Goal: Information Seeking & Learning: Compare options

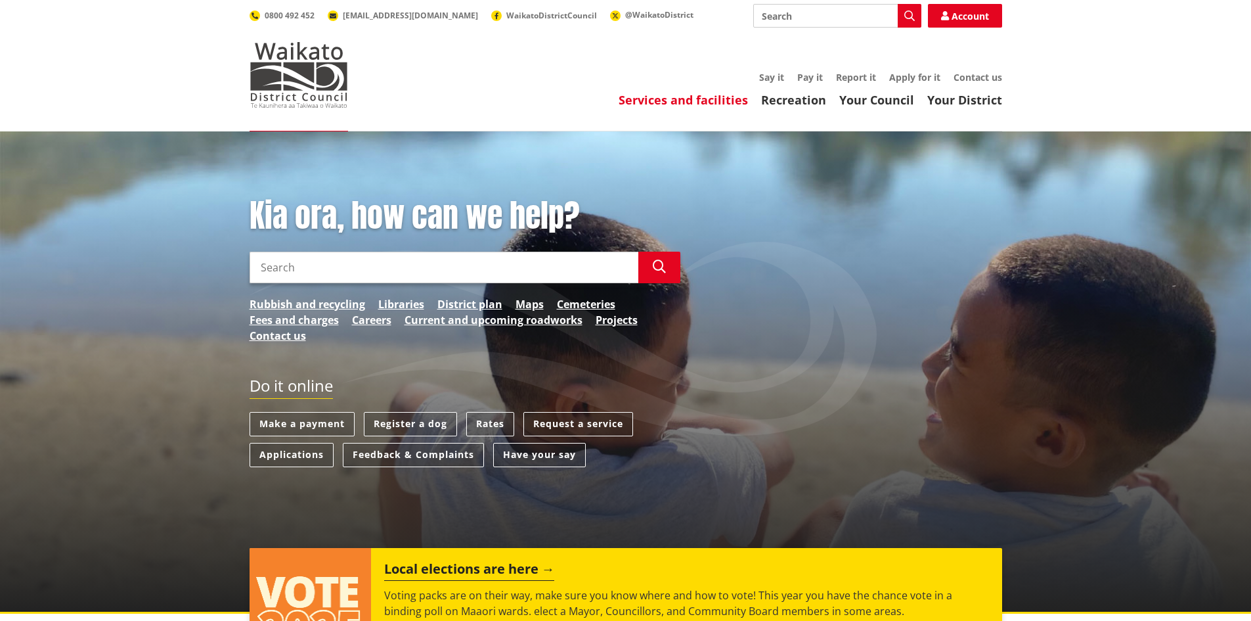
click at [717, 102] on link "Services and facilities" at bounding box center [683, 100] width 129 height 16
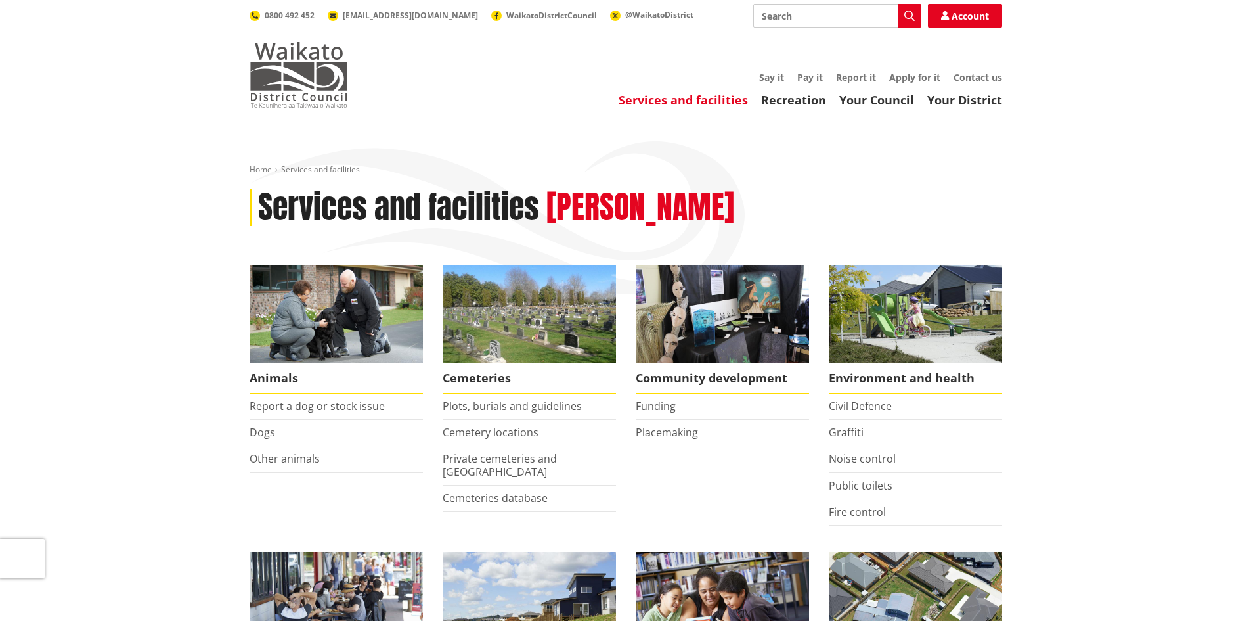
click at [294, 75] on img at bounding box center [299, 75] width 98 height 66
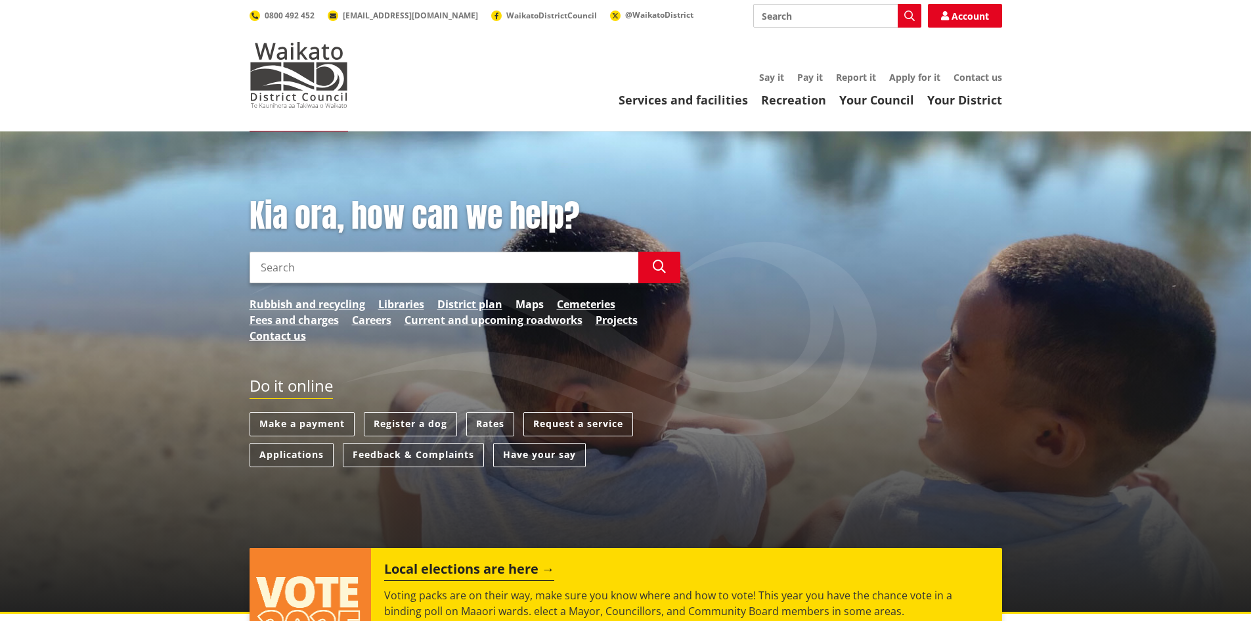
click at [527, 304] on link "Maps" at bounding box center [529, 304] width 28 height 16
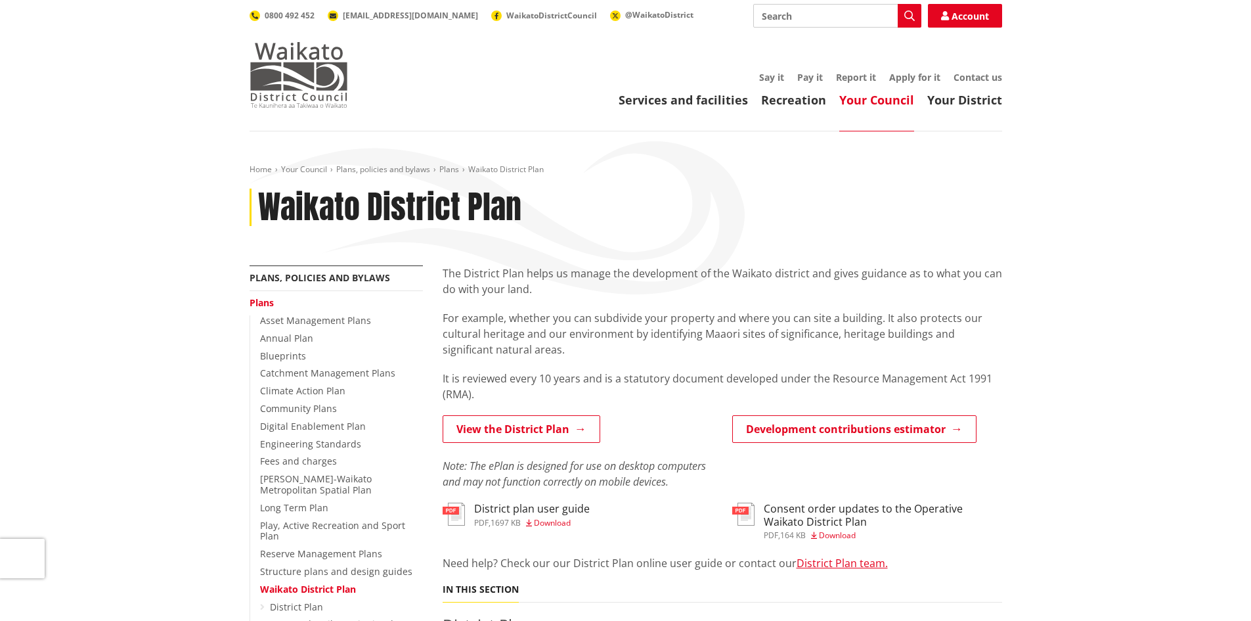
click at [284, 89] on img at bounding box center [299, 75] width 98 height 66
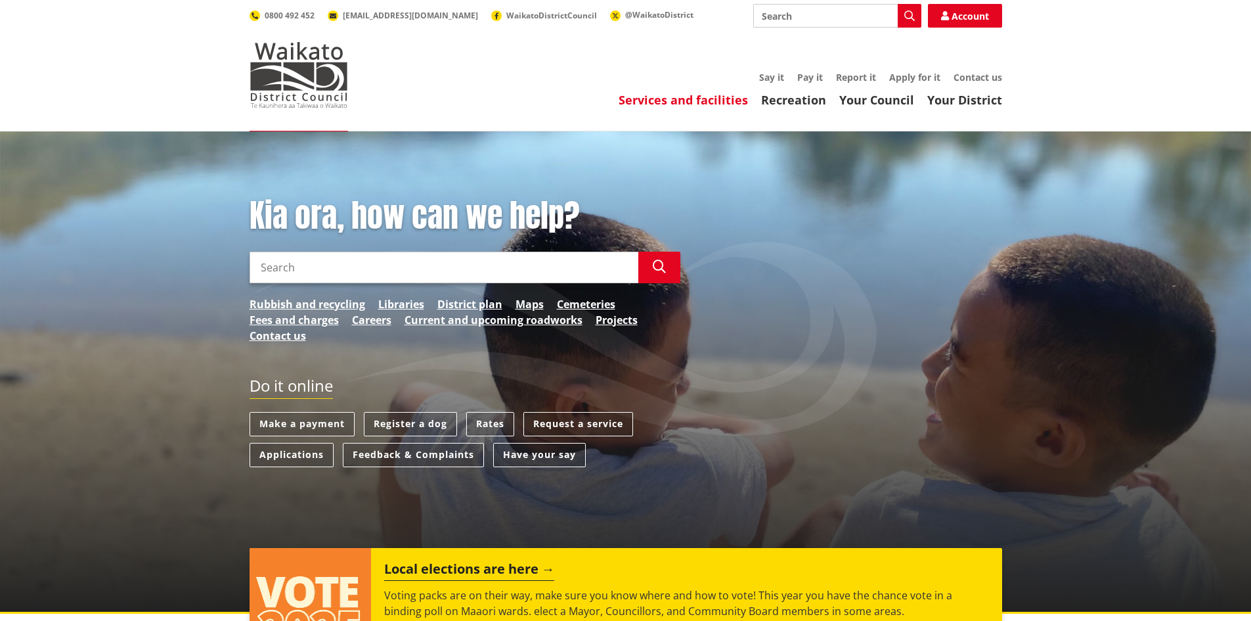
click at [712, 102] on link "Services and facilities" at bounding box center [683, 100] width 129 height 16
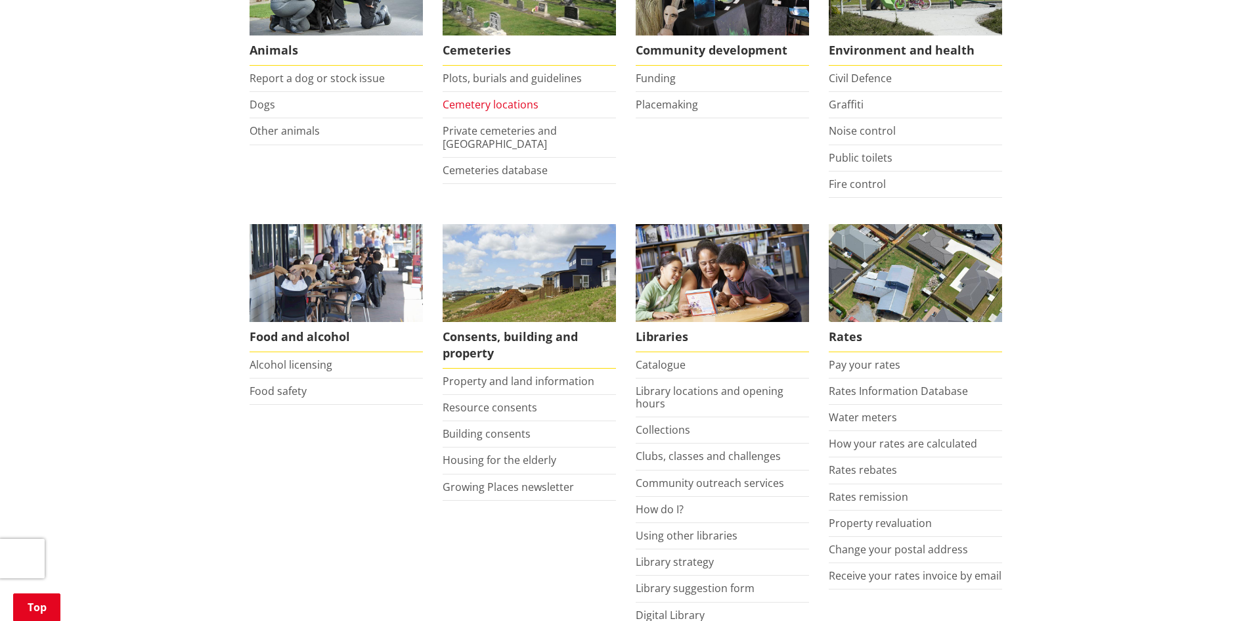
scroll to position [328, 0]
click at [877, 392] on link "Rates Information Database" at bounding box center [898, 390] width 139 height 14
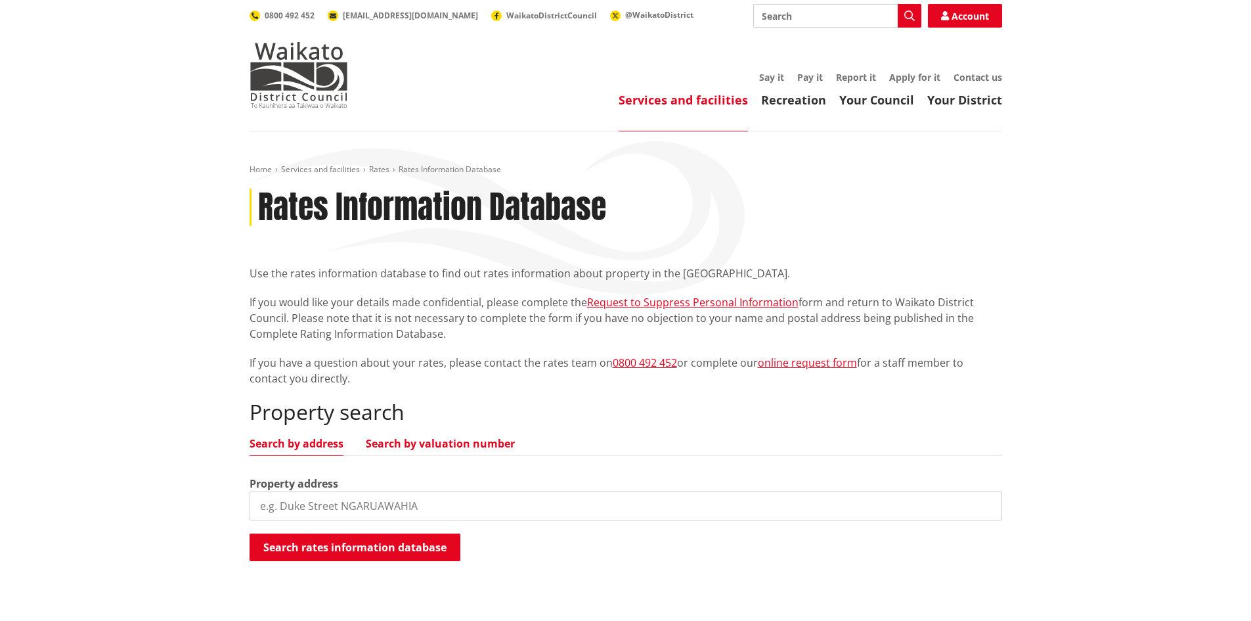
click at [439, 439] on link "Search by valuation number" at bounding box center [440, 443] width 149 height 11
click at [416, 502] on input "search" at bounding box center [626, 505] width 752 height 29
paste input "04401/248.06"
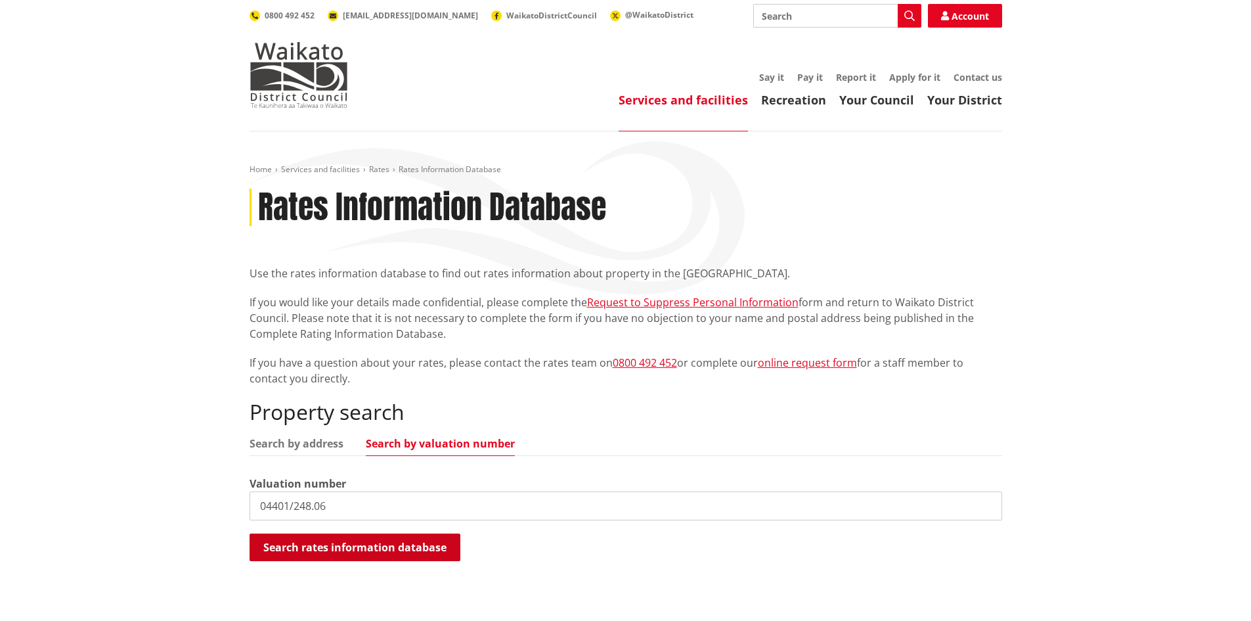
type input "04401/248.06"
click at [399, 549] on button "Search rates information database" at bounding box center [355, 547] width 211 height 28
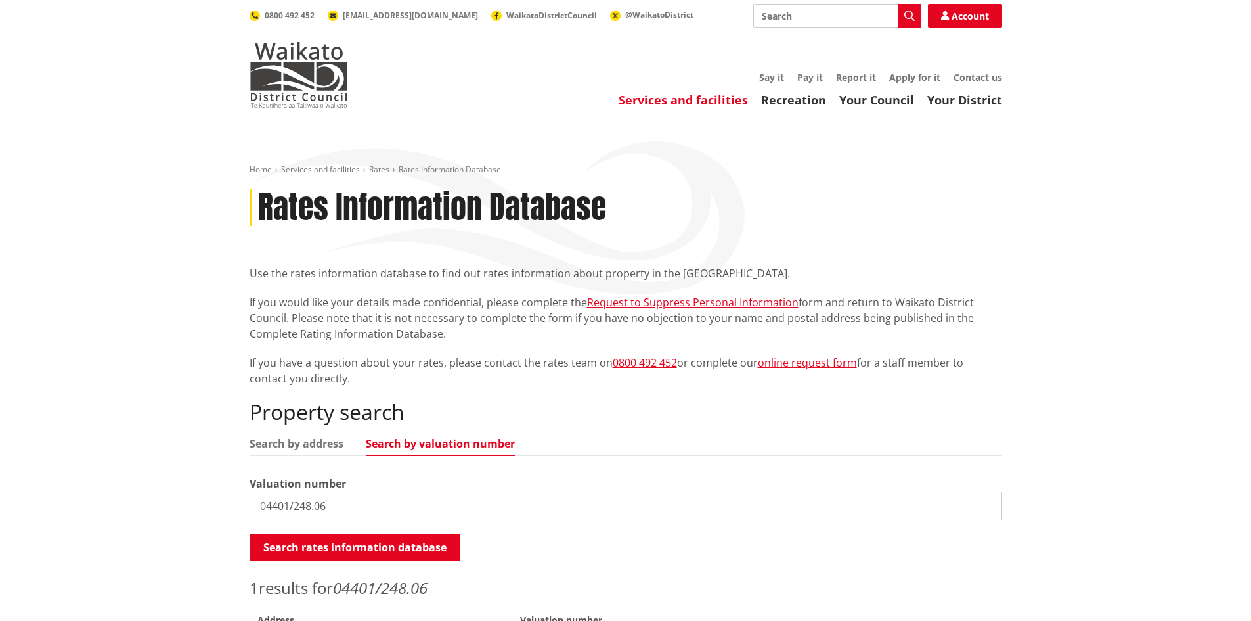
scroll to position [131, 0]
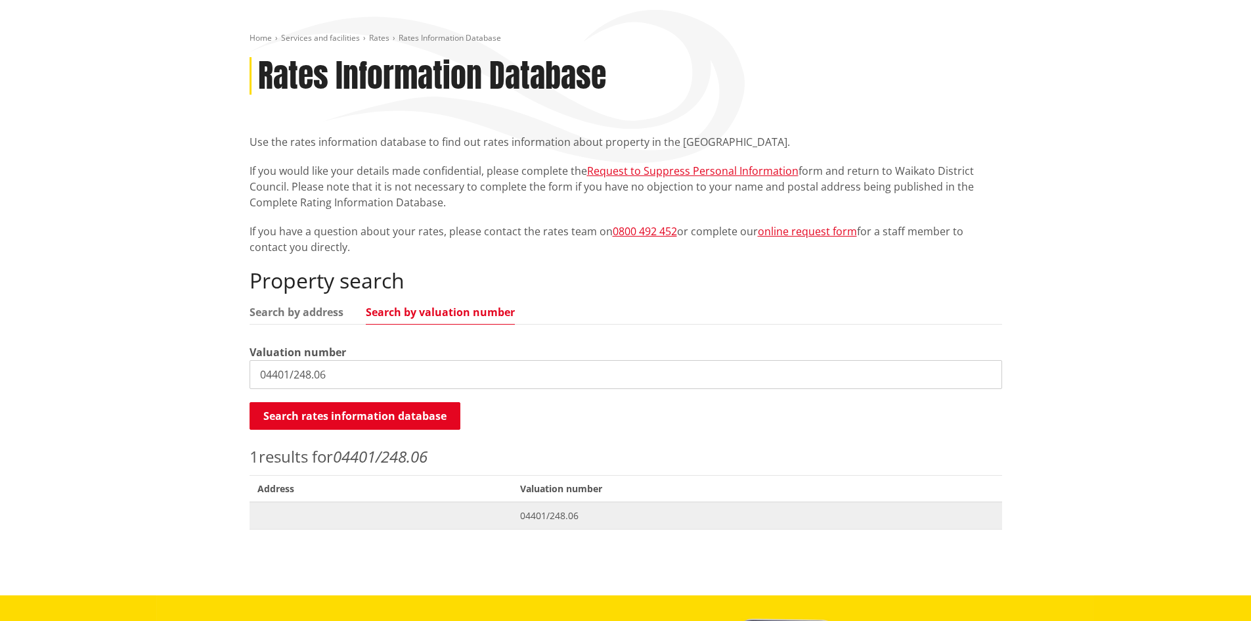
click at [545, 515] on span "04401/248.06" at bounding box center [757, 515] width 474 height 13
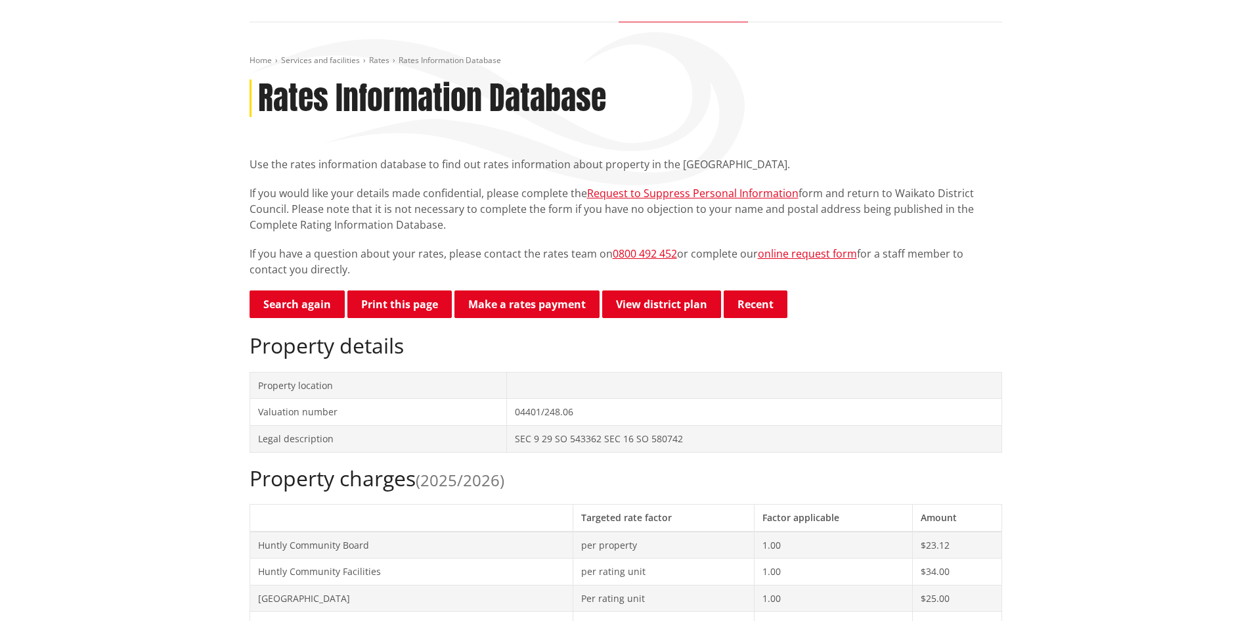
scroll to position [394, 0]
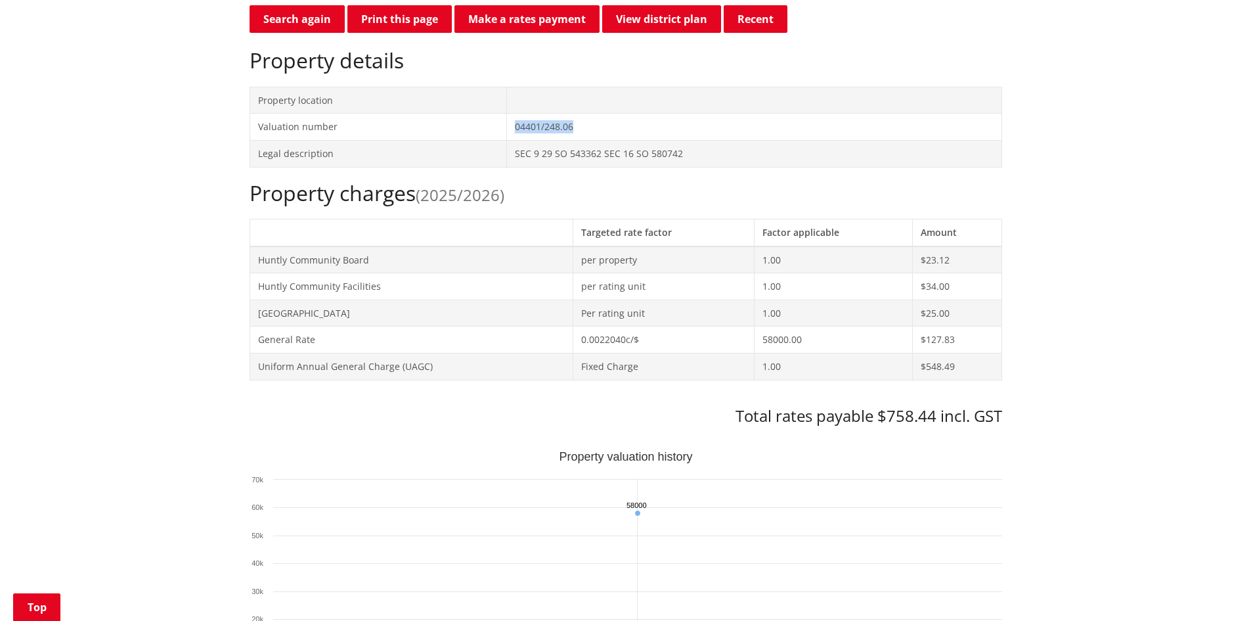
drag, startPoint x: 592, startPoint y: 131, endPoint x: 508, endPoint y: 132, distance: 83.4
click at [508, 132] on td "04401/248.06" at bounding box center [753, 127] width 495 height 27
copy td "04401/248.06"
drag, startPoint x: 932, startPoint y: 414, endPoint x: 879, endPoint y: 416, distance: 53.2
click at [879, 416] on h3 "Total rates payable $758.44 incl. GST" at bounding box center [626, 415] width 752 height 19
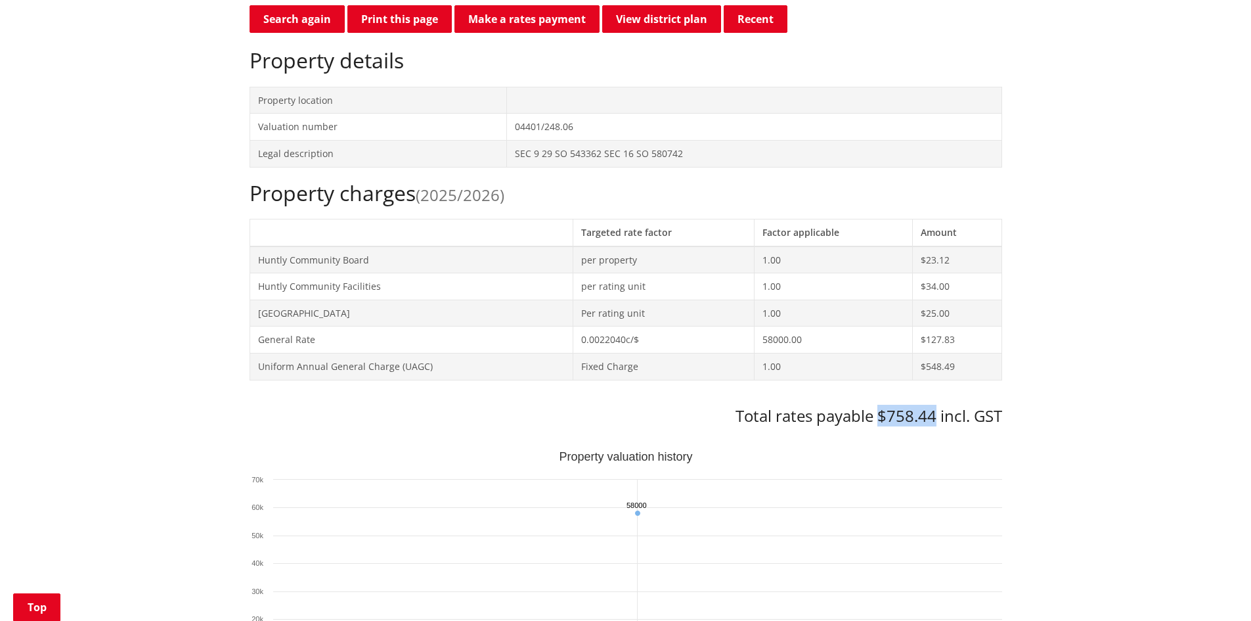
copy h3 "$758.44"
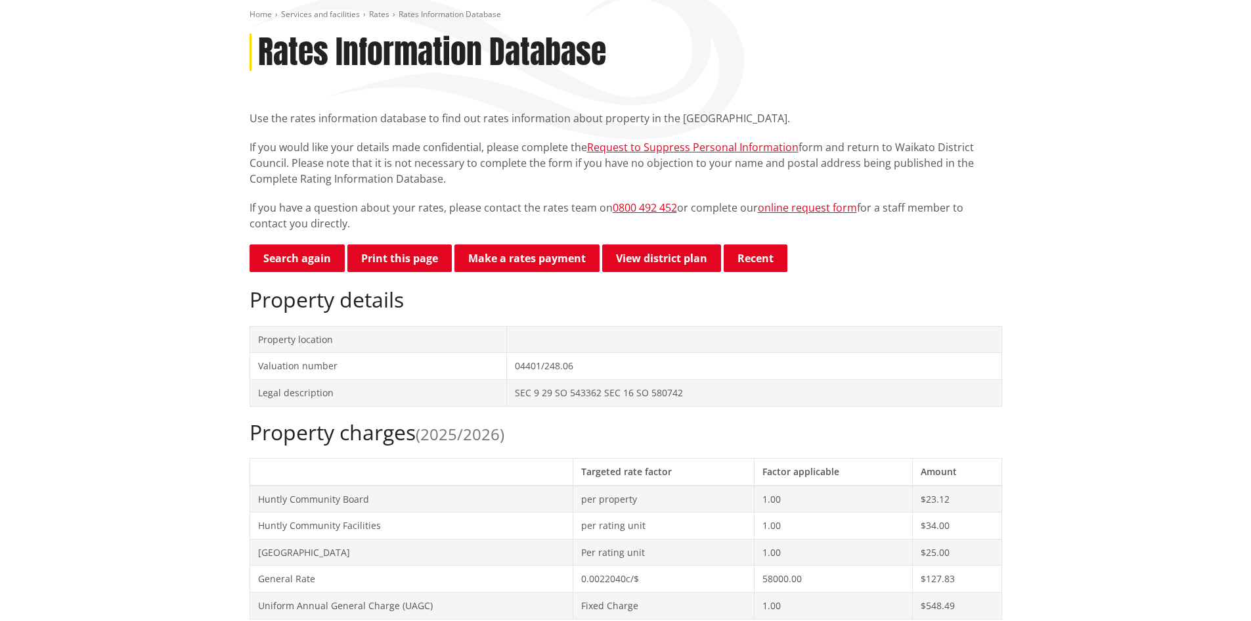
scroll to position [0, 0]
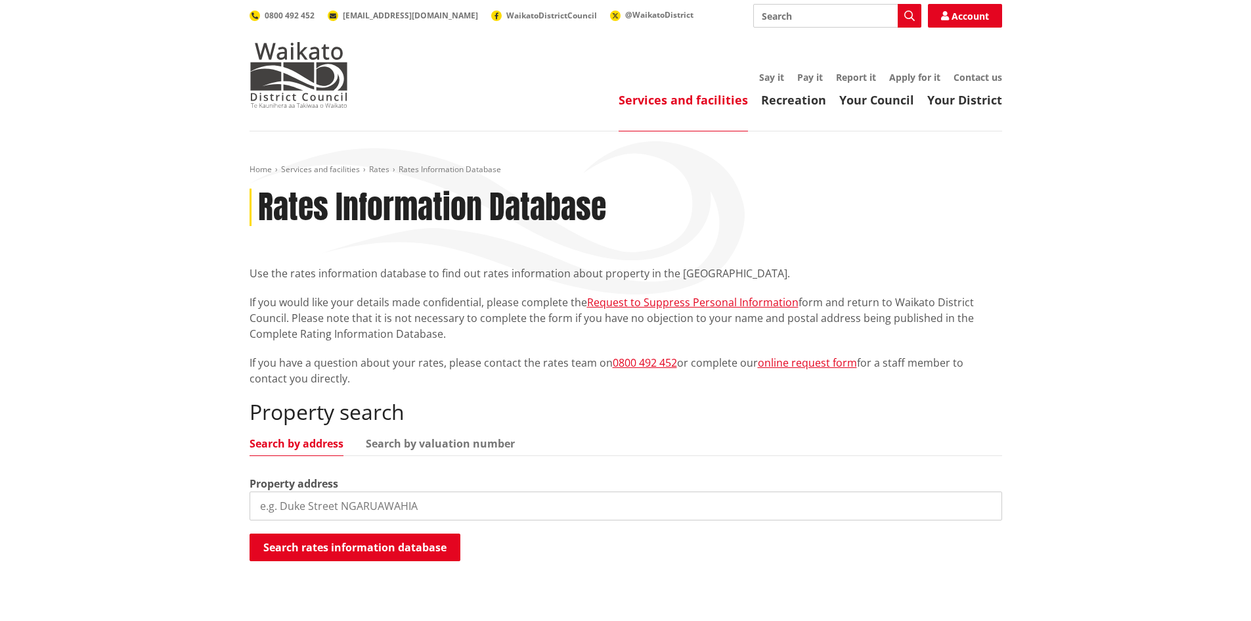
scroll to position [131, 0]
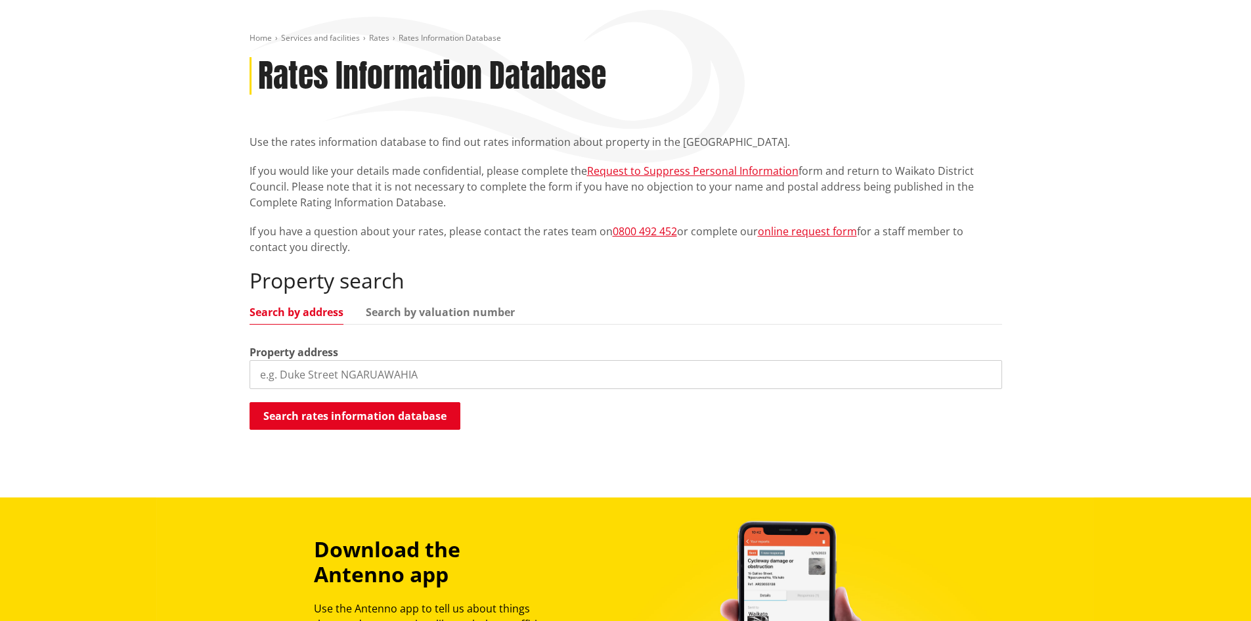
click at [458, 364] on input "search" at bounding box center [626, 374] width 752 height 29
paste input "04401/248.03"
type input "04401/248.03"
click at [435, 311] on link "Search by valuation number" at bounding box center [440, 312] width 149 height 11
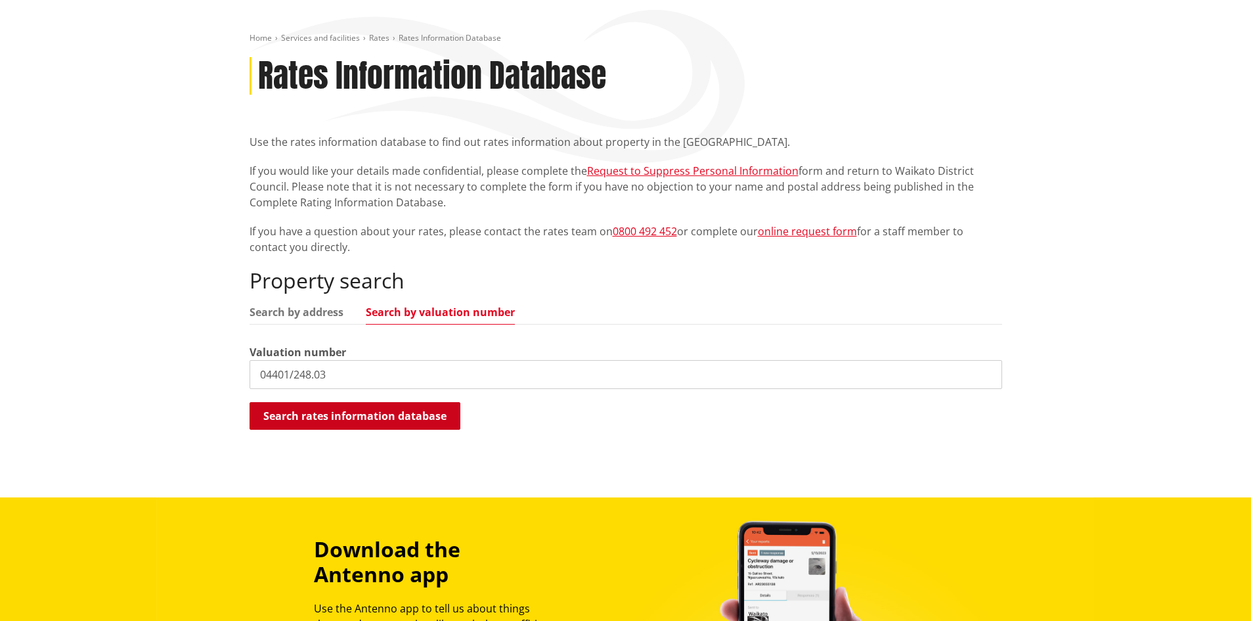
click at [413, 419] on button "Search rates information database" at bounding box center [355, 416] width 211 height 28
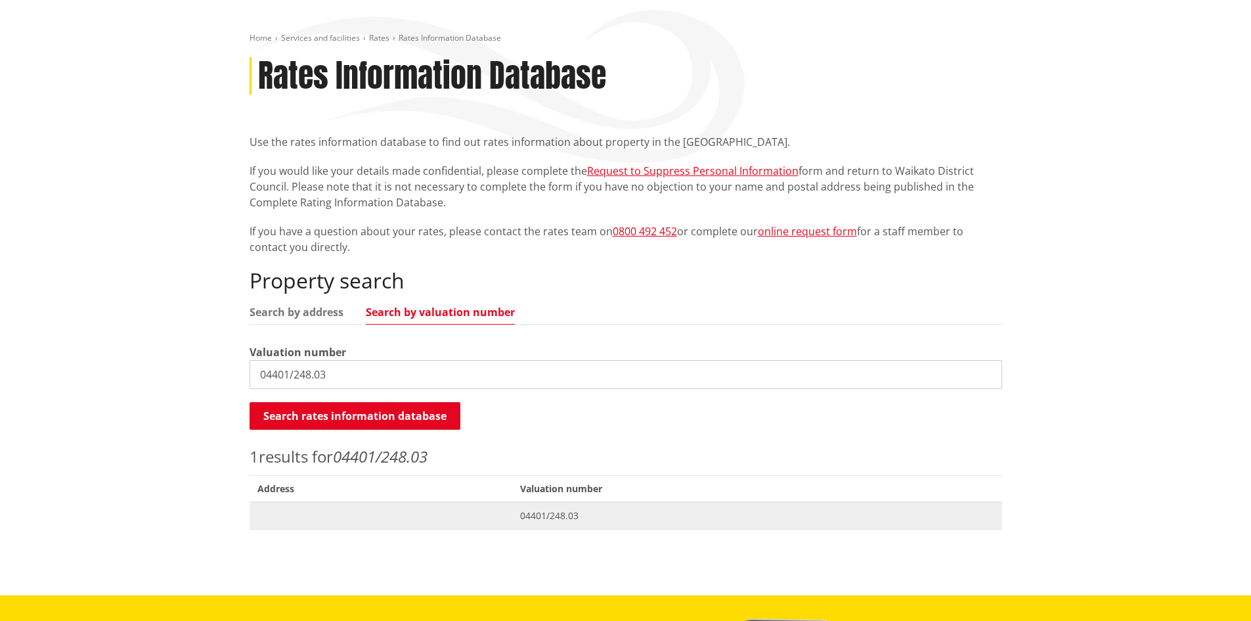
click at [567, 514] on span "04401/248.03" at bounding box center [757, 515] width 474 height 13
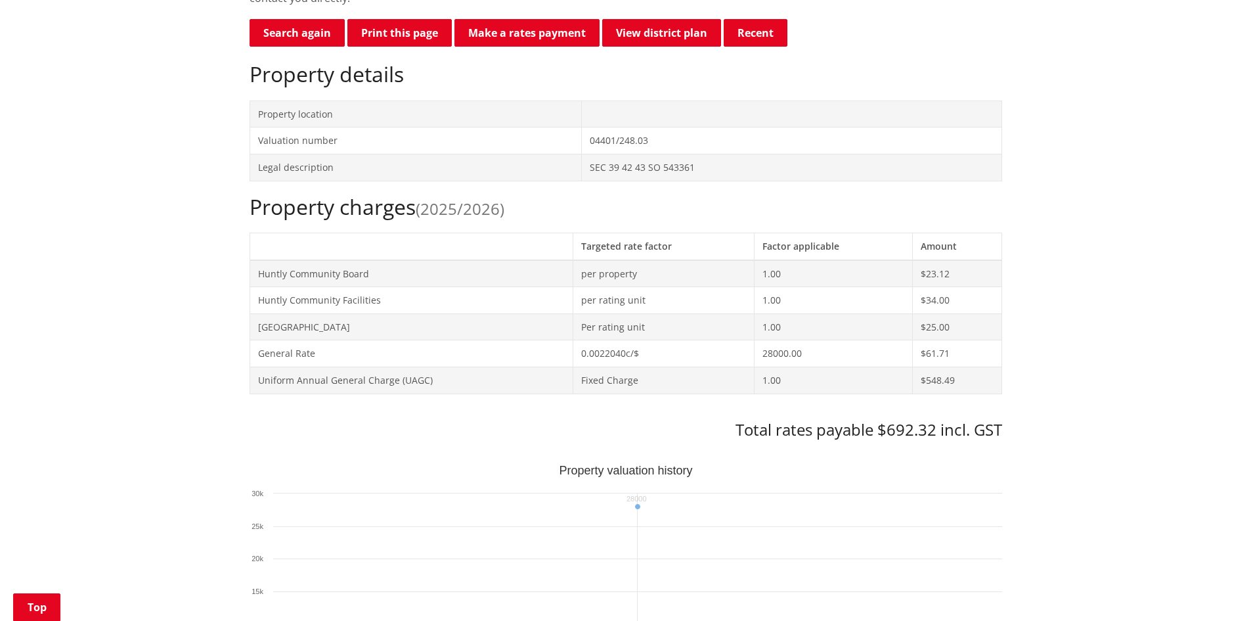
scroll to position [394, 0]
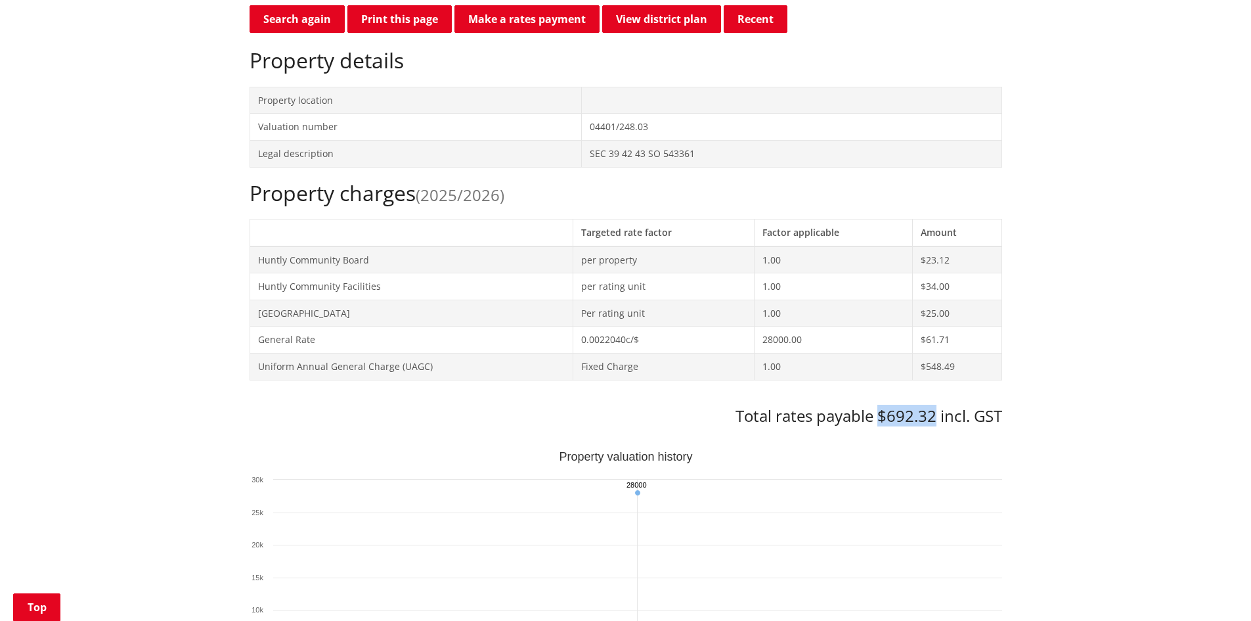
drag, startPoint x: 936, startPoint y: 422, endPoint x: 879, endPoint y: 424, distance: 57.2
click at [879, 424] on h3 "Total rates payable $692.32 incl. GST" at bounding box center [626, 415] width 752 height 19
copy h3 "$692.32"
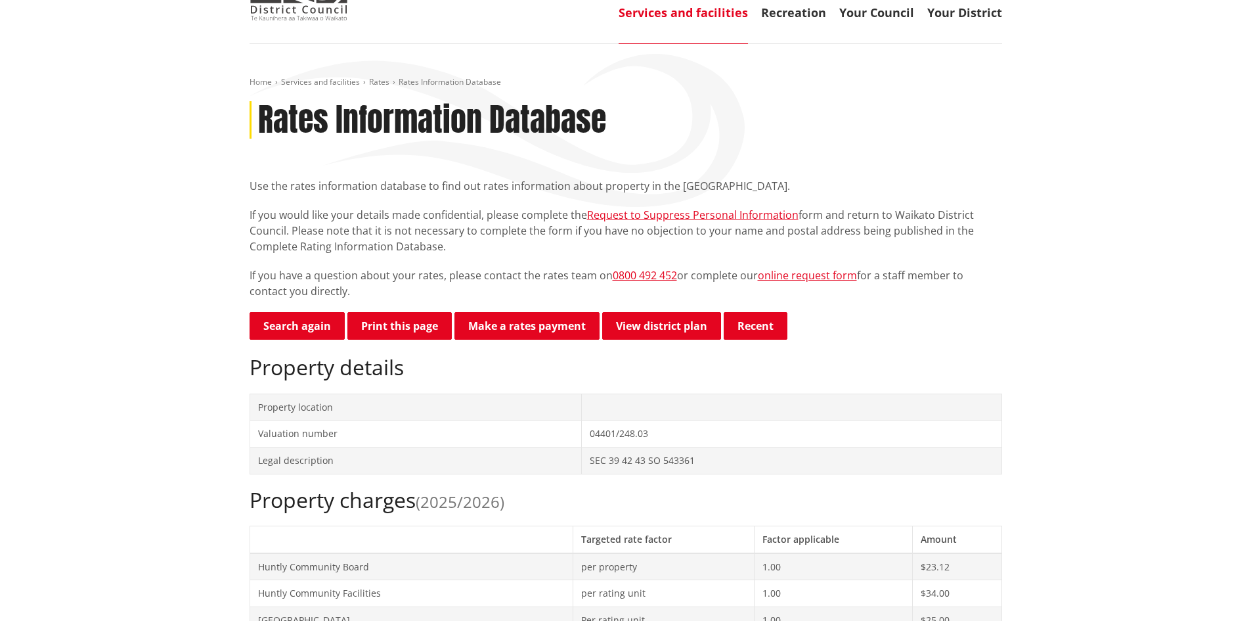
scroll to position [66, 0]
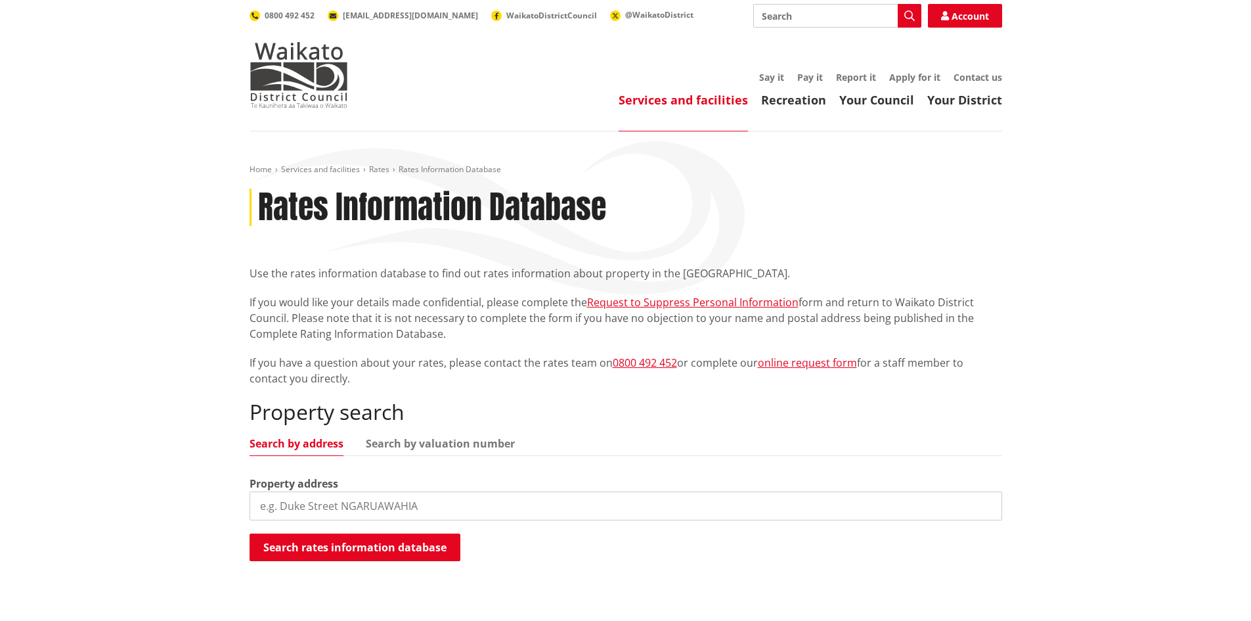
scroll to position [131, 0]
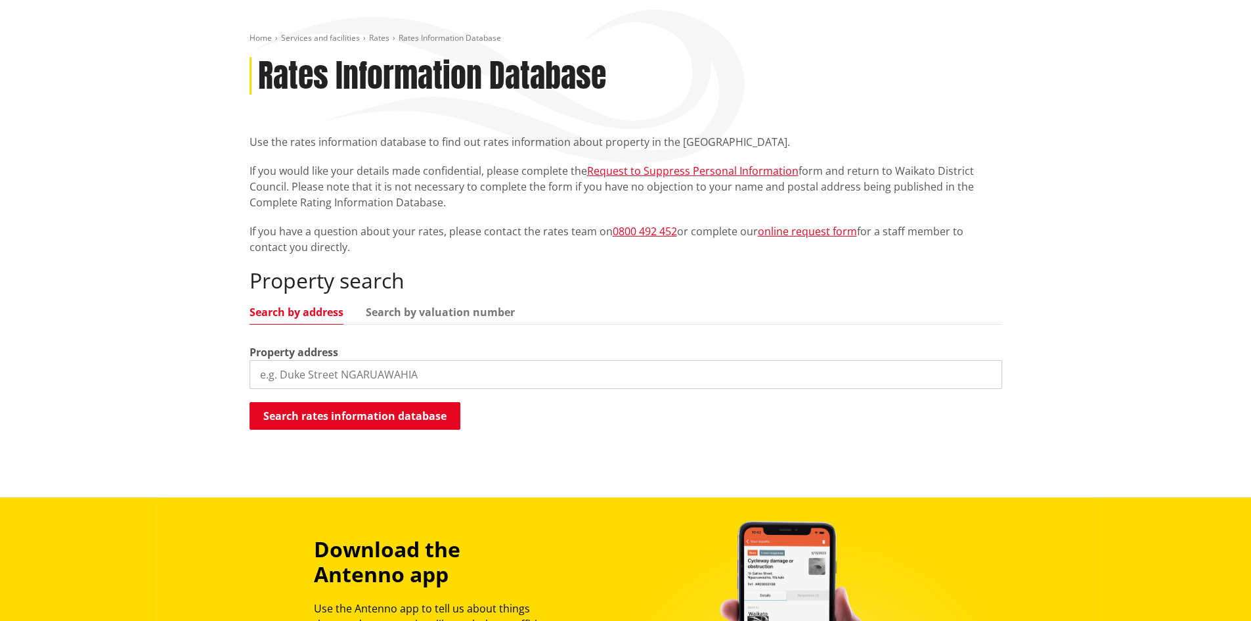
click at [510, 381] on input "search" at bounding box center [626, 374] width 752 height 29
click at [432, 313] on link "Search by valuation number" at bounding box center [440, 312] width 149 height 11
click at [441, 377] on input "search" at bounding box center [626, 374] width 752 height 29
paste input "04401/248.05"
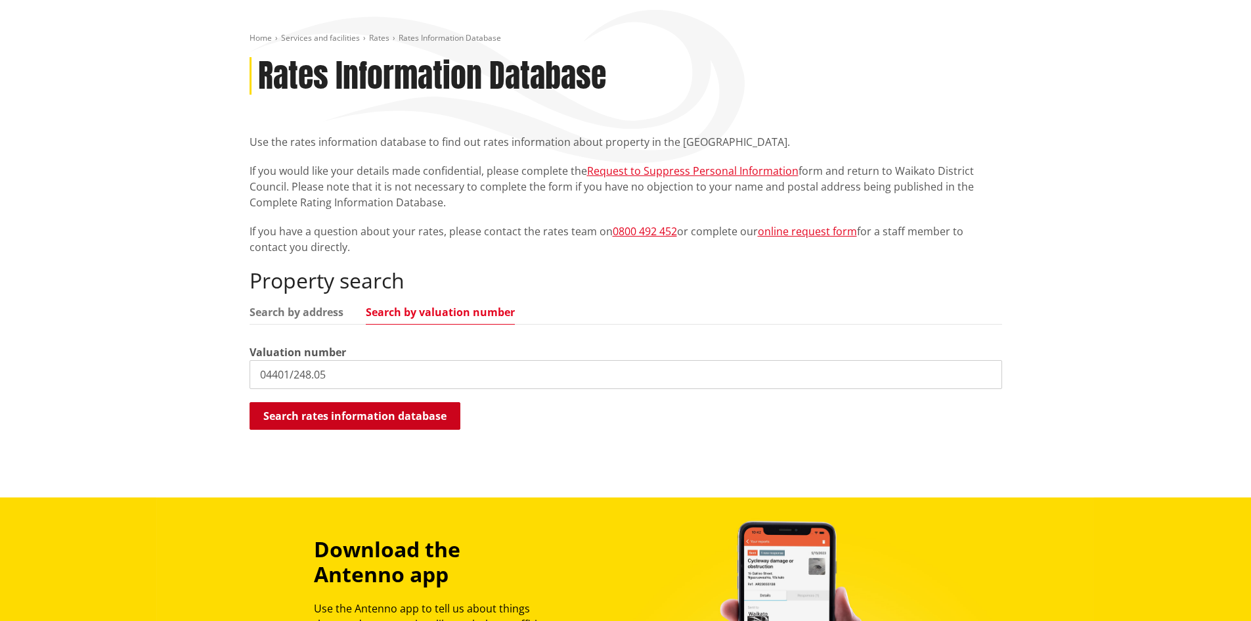
type input "04401/248.05"
click at [407, 413] on button "Search rates information database" at bounding box center [355, 416] width 211 height 28
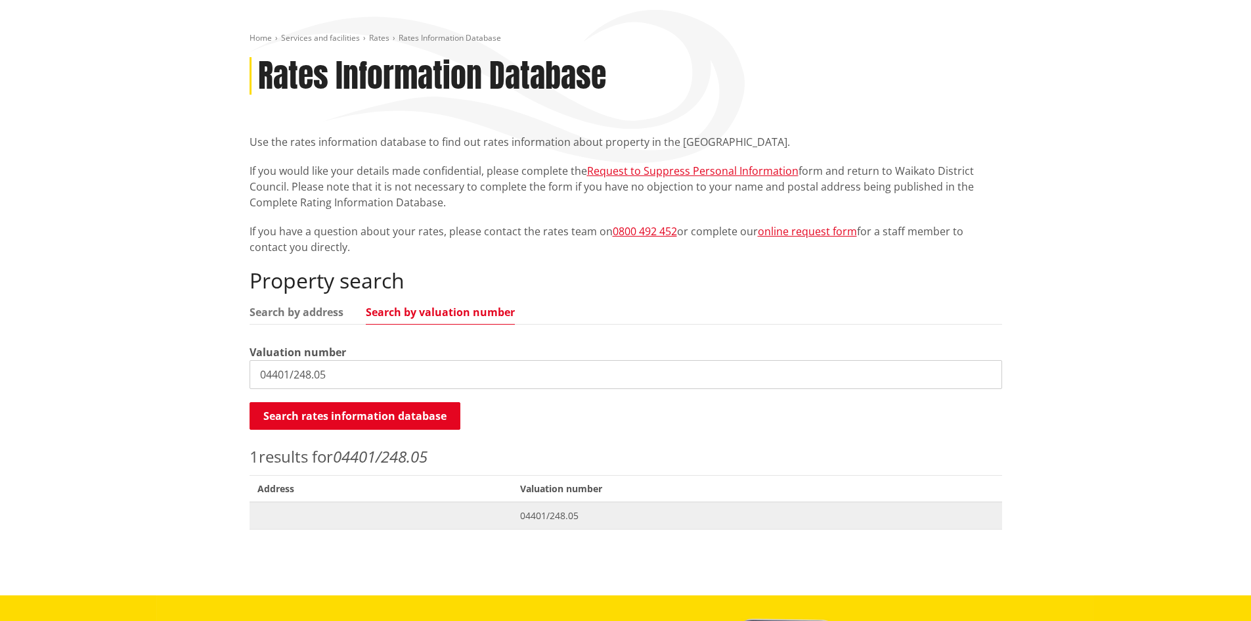
click at [559, 523] on span "Valuation No. 04401/248.05" at bounding box center [757, 515] width 490 height 27
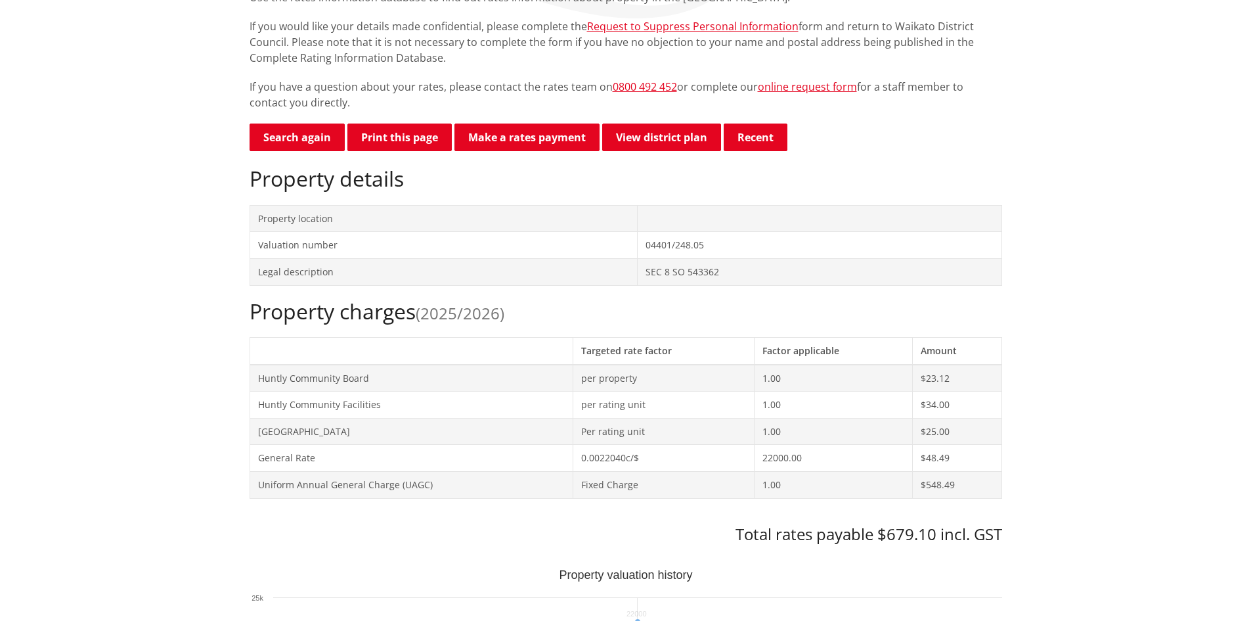
scroll to position [460, 0]
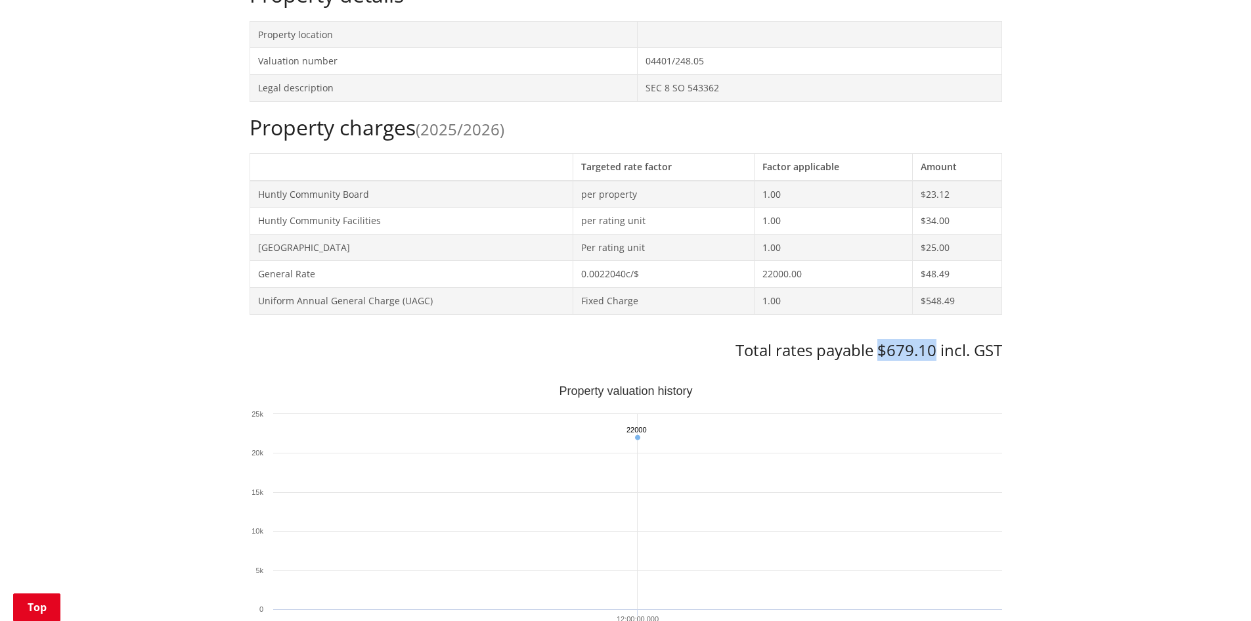
drag, startPoint x: 934, startPoint y: 351, endPoint x: 881, endPoint y: 354, distance: 52.6
click at [881, 354] on h3 "Total rates payable $679.10 incl. GST" at bounding box center [626, 350] width 752 height 19
copy h3 "$679.10"
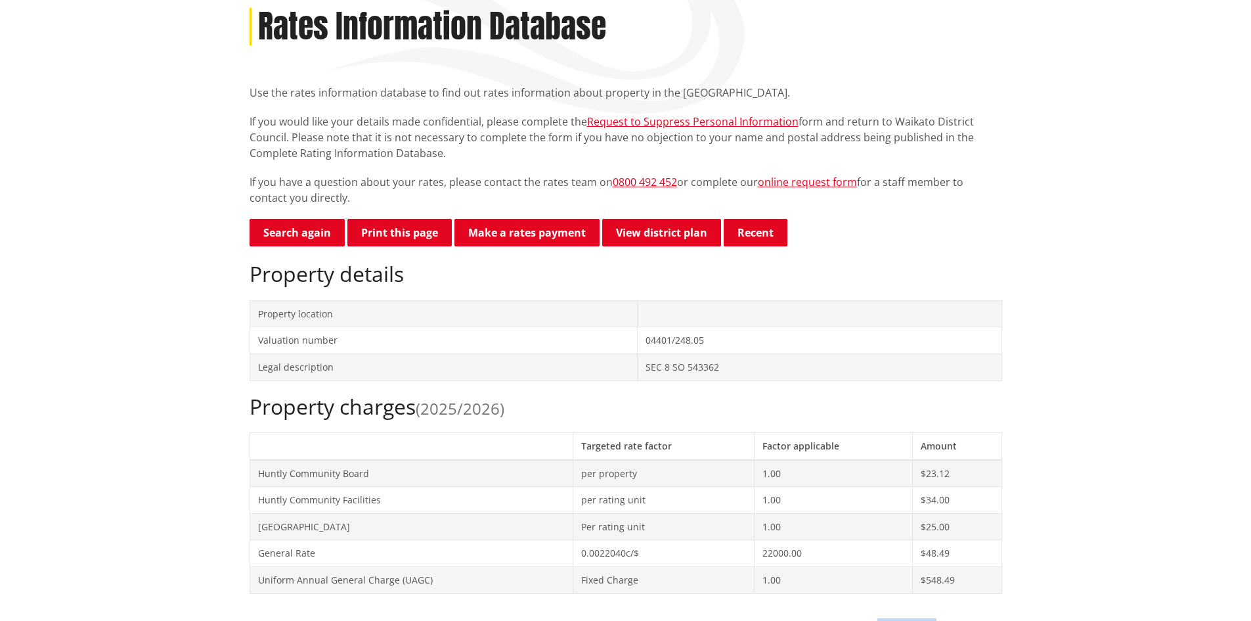
scroll to position [0, 0]
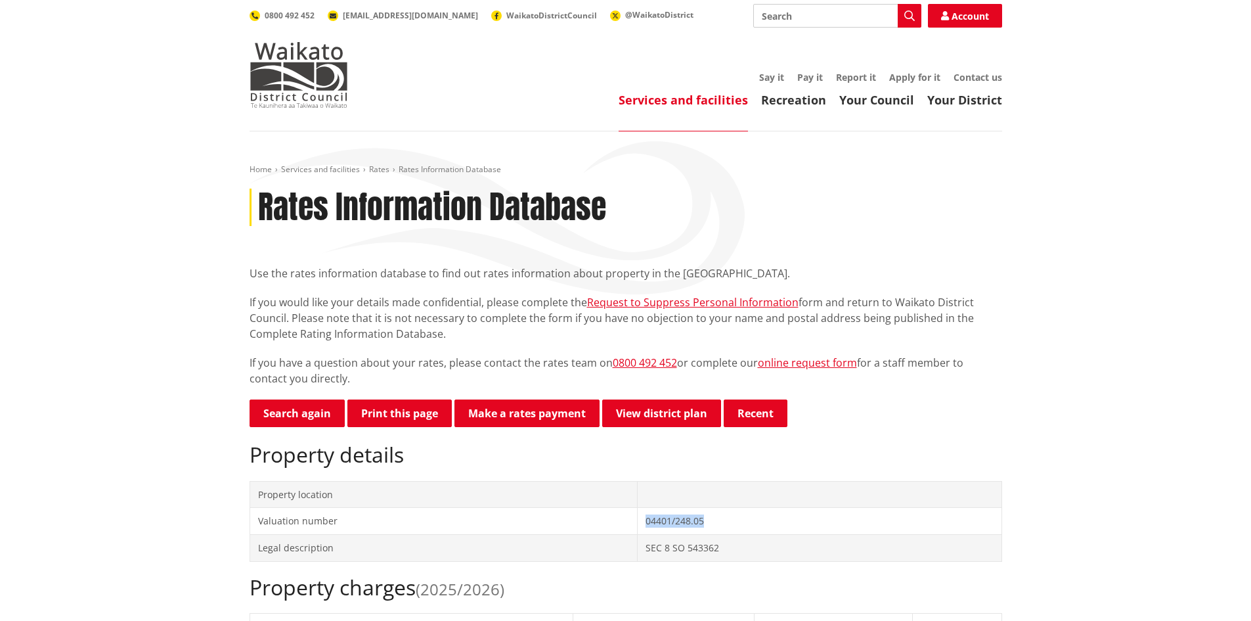
drag, startPoint x: 703, startPoint y: 523, endPoint x: 645, endPoint y: 525, distance: 57.8
click at [645, 525] on td "04401/248.05" at bounding box center [820, 521] width 364 height 27
copy td "04401/248.05"
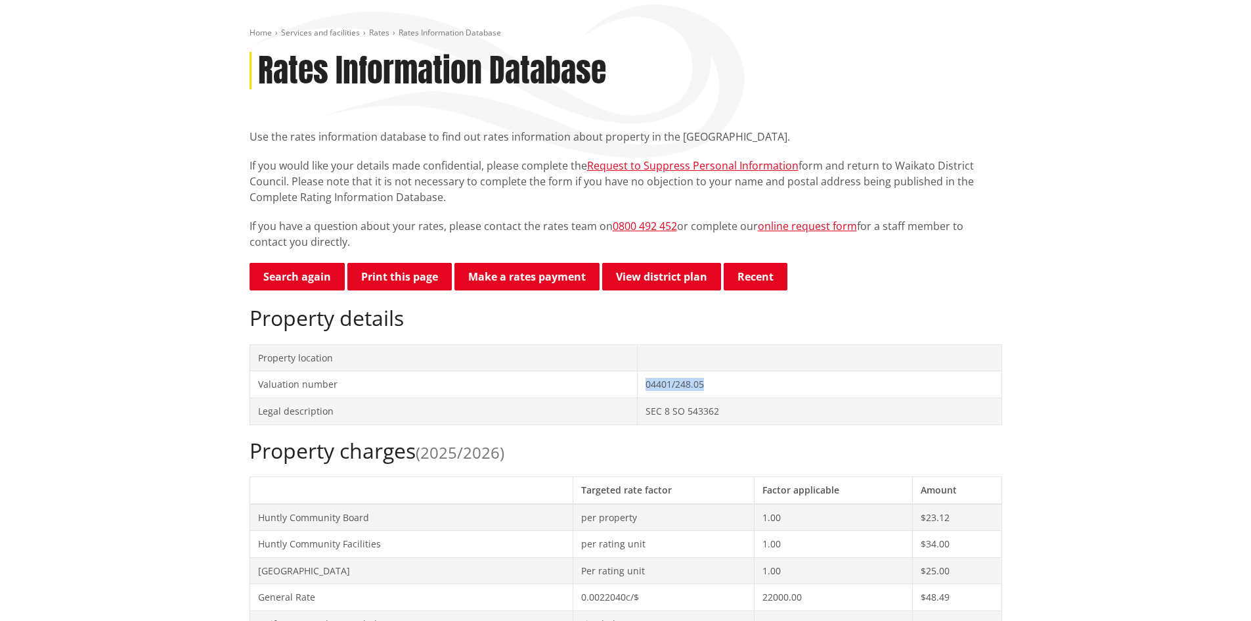
scroll to position [263, 0]
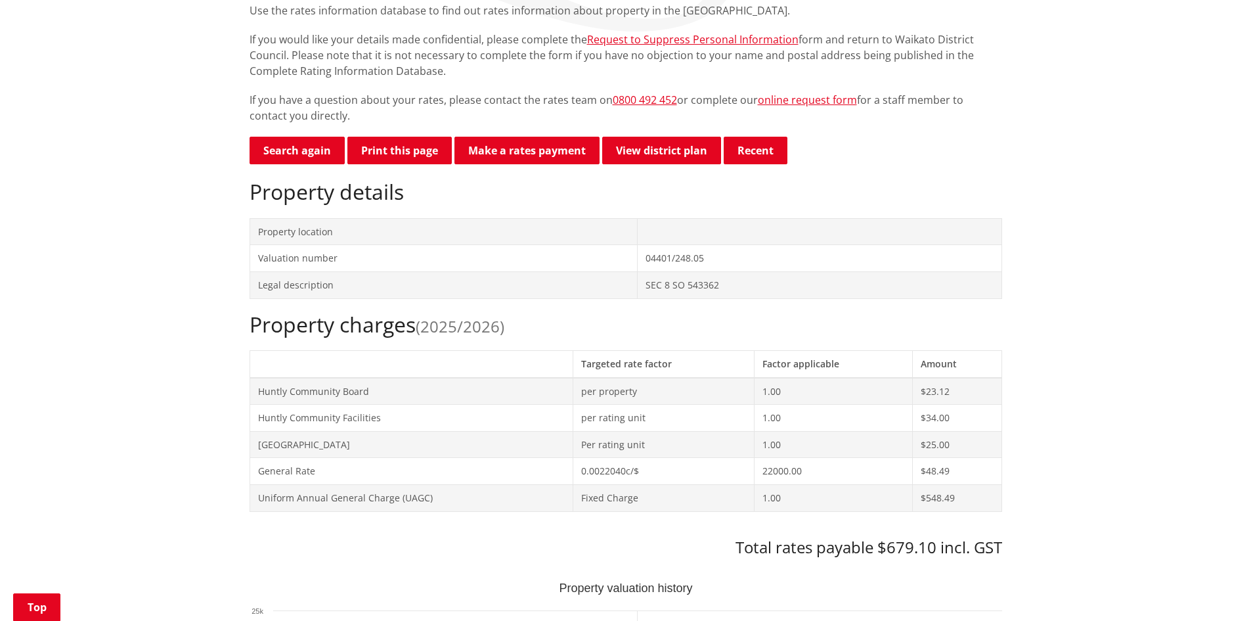
click at [718, 406] on td "per rating unit" at bounding box center [663, 417] width 181 height 27
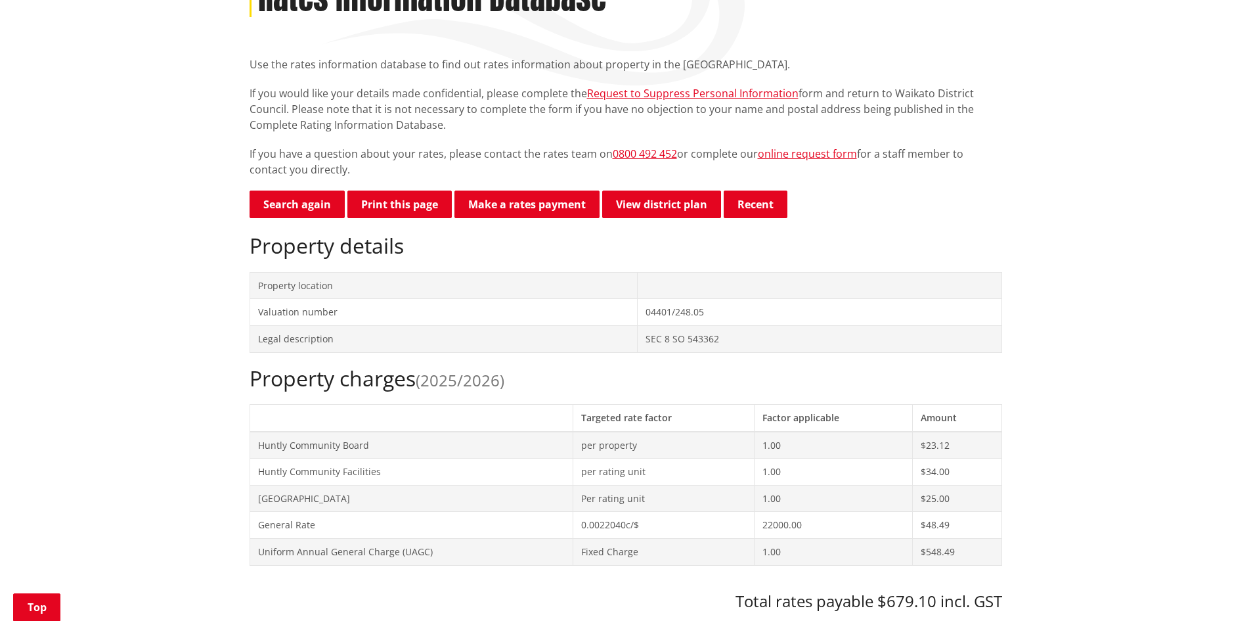
scroll to position [274, 0]
